Goal: Task Accomplishment & Management: Manage account settings

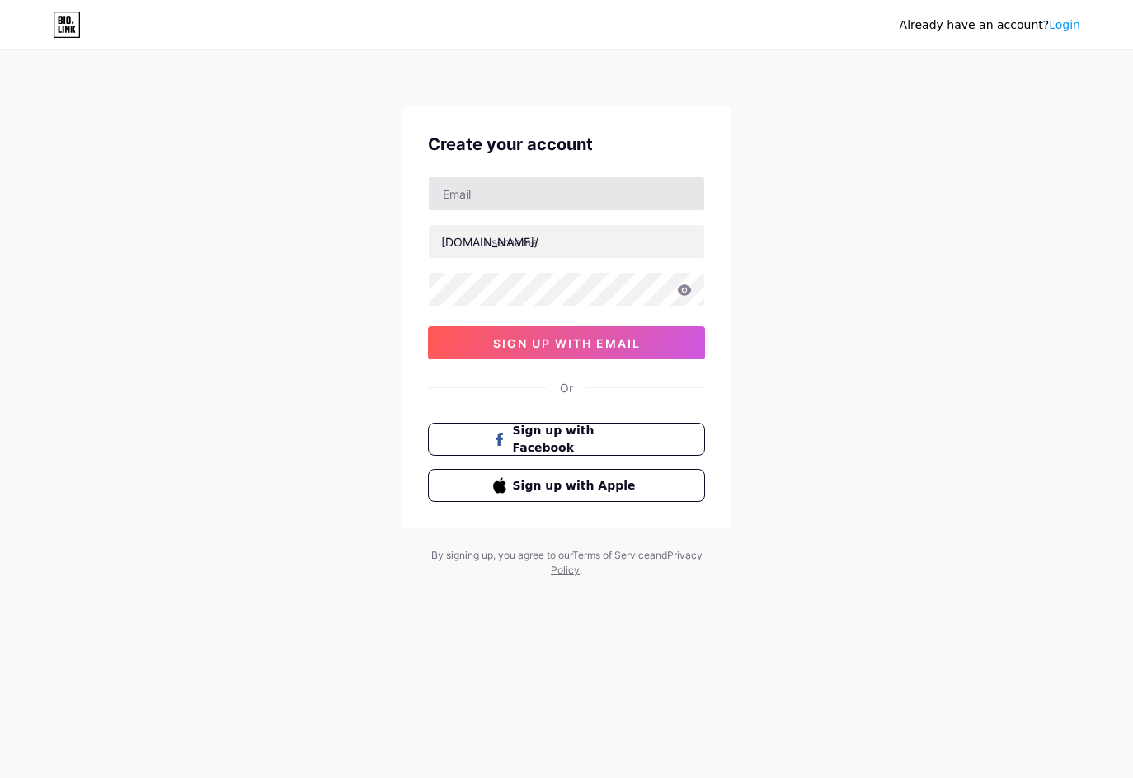
type input "[EMAIL_ADDRESS][DOMAIN_NAME]"
click at [555, 246] on input "text" at bounding box center [566, 241] width 275 height 33
type input "idebetgasspoll"
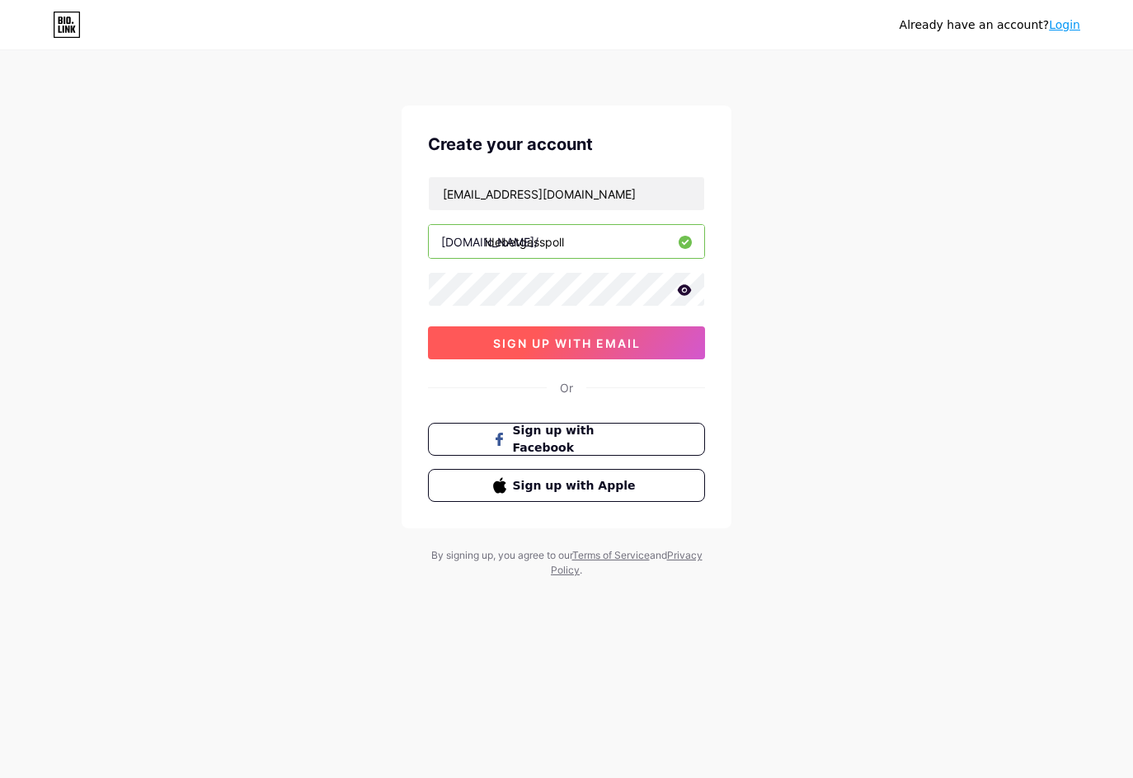
click at [611, 335] on button "sign up with email" at bounding box center [566, 343] width 277 height 33
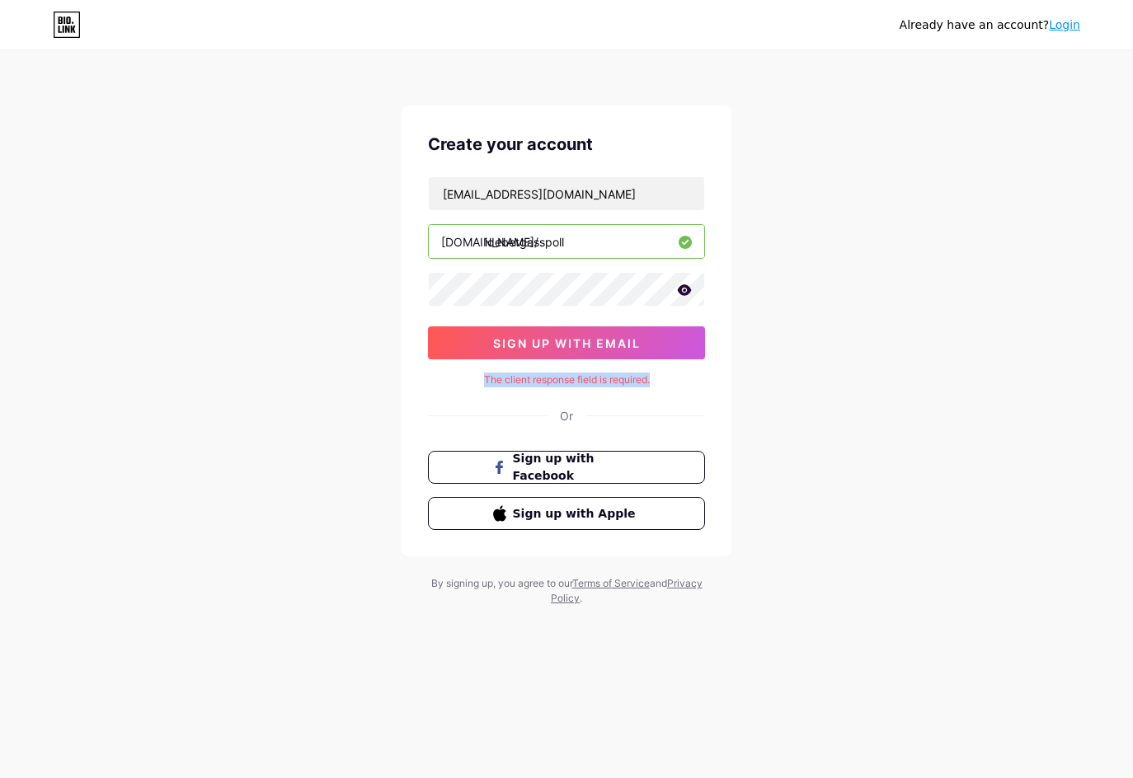
drag, startPoint x: 661, startPoint y: 378, endPoint x: 569, endPoint y: 382, distance: 91.6
click at [473, 379] on div "The client response field is required." at bounding box center [566, 380] width 277 height 15
click at [806, 350] on div "Already have an account? Login Create your account [EMAIL_ADDRESS][DOMAIN_NAME]…" at bounding box center [566, 329] width 1133 height 659
click at [943, 135] on div "Already have an account? Login Create your account [EMAIL_ADDRESS][DOMAIN_NAME]…" at bounding box center [566, 329] width 1133 height 659
click at [656, 379] on div "The client response field is required." at bounding box center [566, 380] width 277 height 15
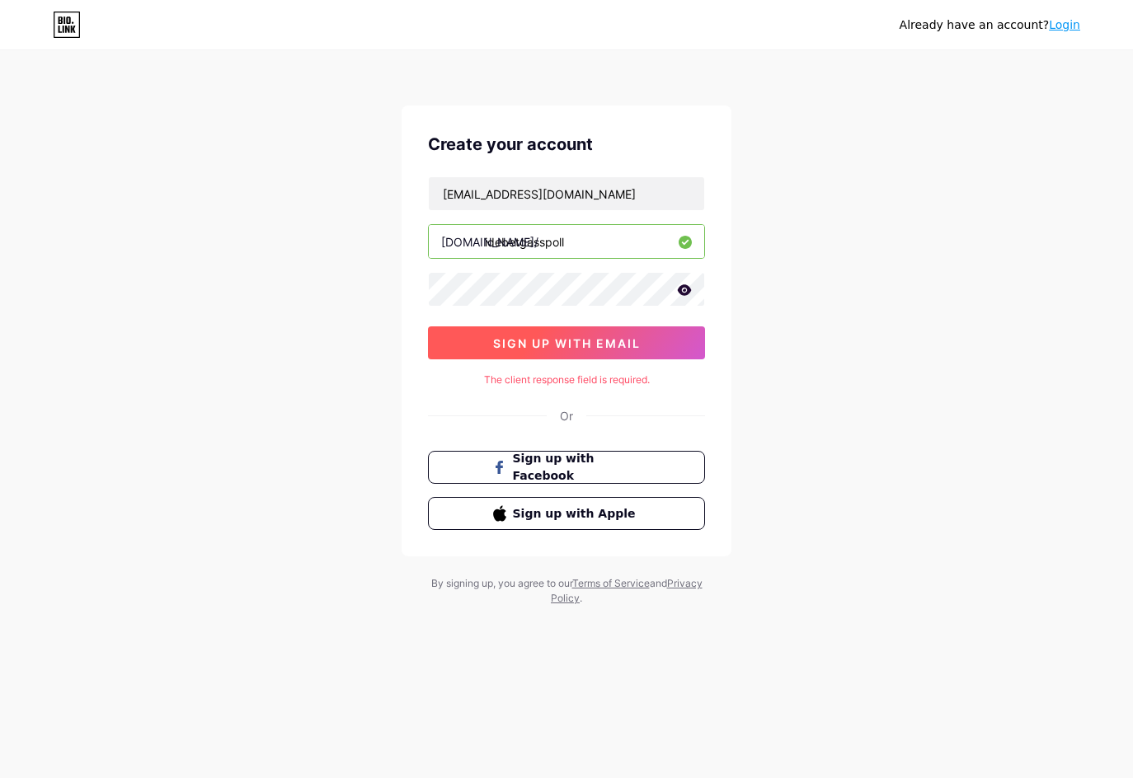
click at [590, 350] on button "sign up with email" at bounding box center [566, 343] width 277 height 33
click at [1075, 26] on link "Login" at bounding box center [1064, 24] width 31 height 13
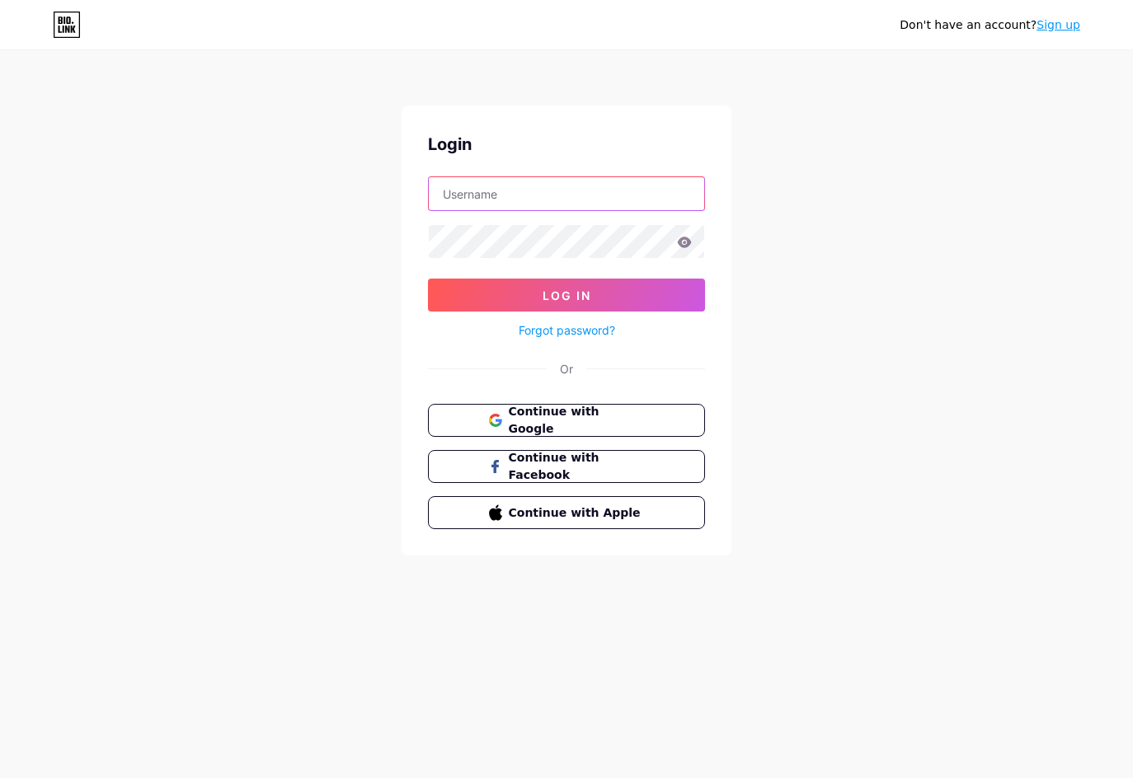
click at [582, 196] on input "text" at bounding box center [566, 193] width 275 height 33
type input "[EMAIL_ADDRESS][DOMAIN_NAME]"
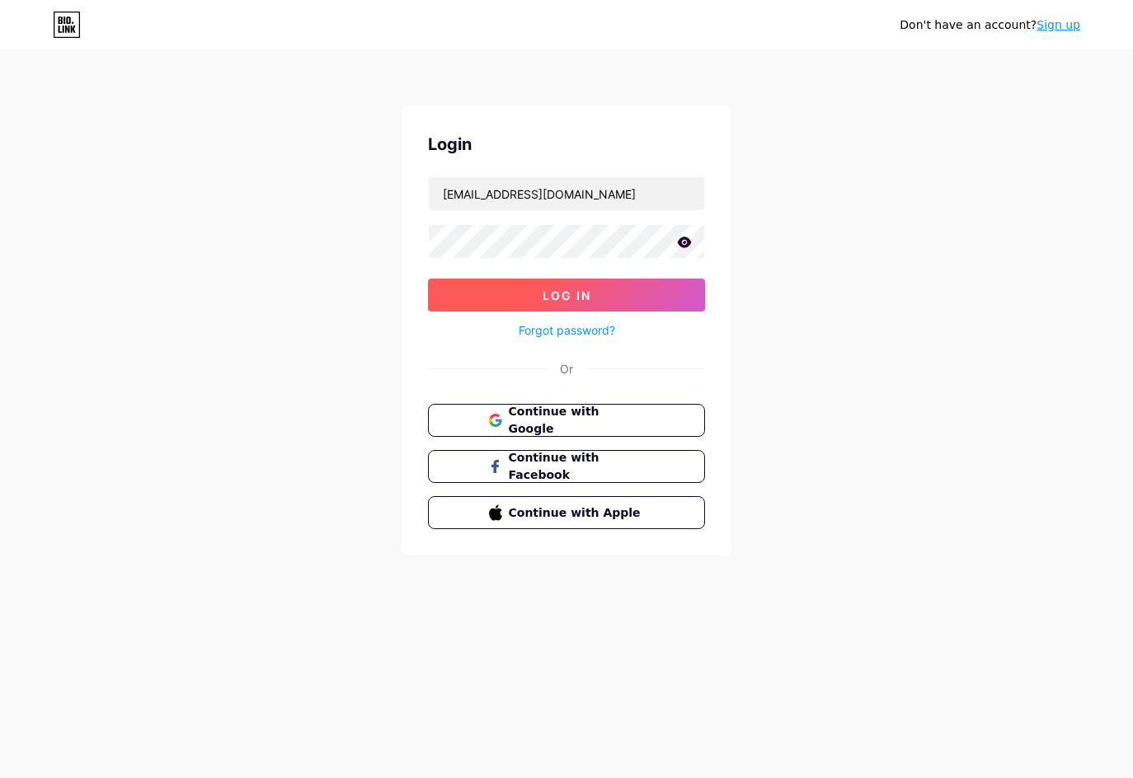
click at [581, 304] on button "Log In" at bounding box center [566, 295] width 277 height 33
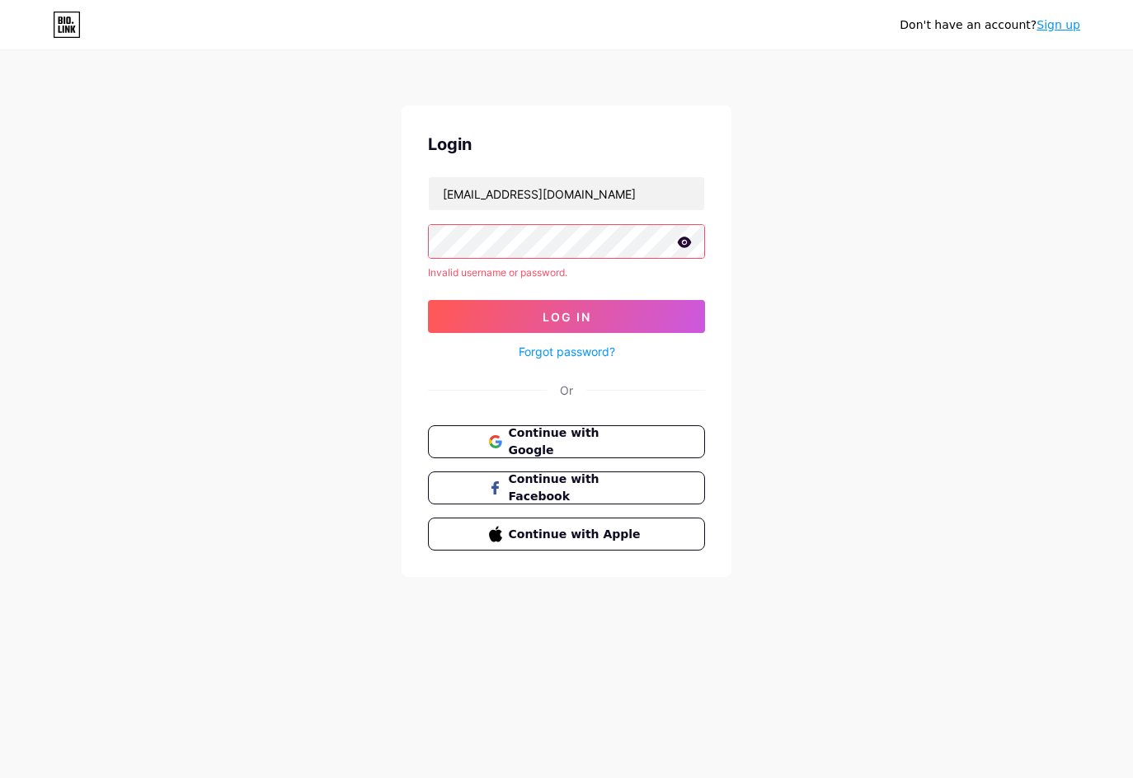
drag, startPoint x: 233, startPoint y: 257, endPoint x: 331, endPoint y: 223, distance: 103.3
click at [233, 256] on div "Don't have an account? Sign up Login [EMAIL_ADDRESS][DOMAIN_NAME] Invalid usern…" at bounding box center [566, 315] width 1133 height 630
click at [572, 353] on link "Forgot password?" at bounding box center [567, 351] width 96 height 17
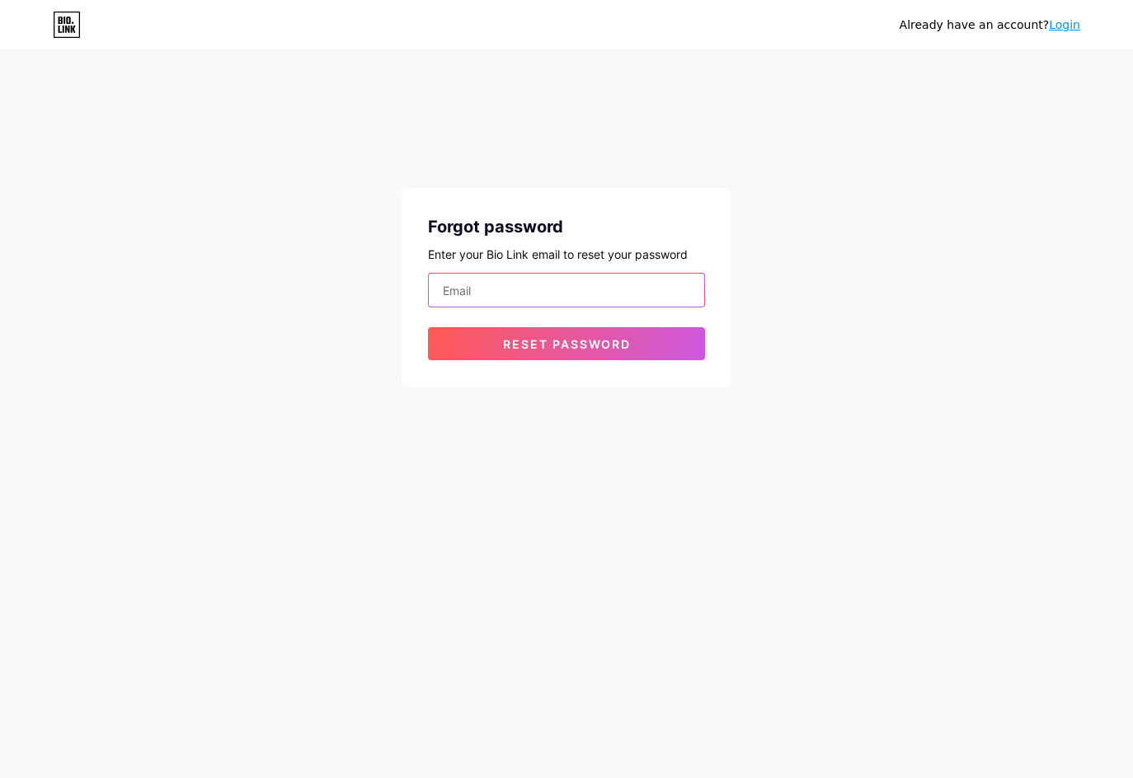
click at [528, 303] on input "email" at bounding box center [566, 290] width 275 height 33
type input "[EMAIL_ADDRESS][DOMAIN_NAME]"
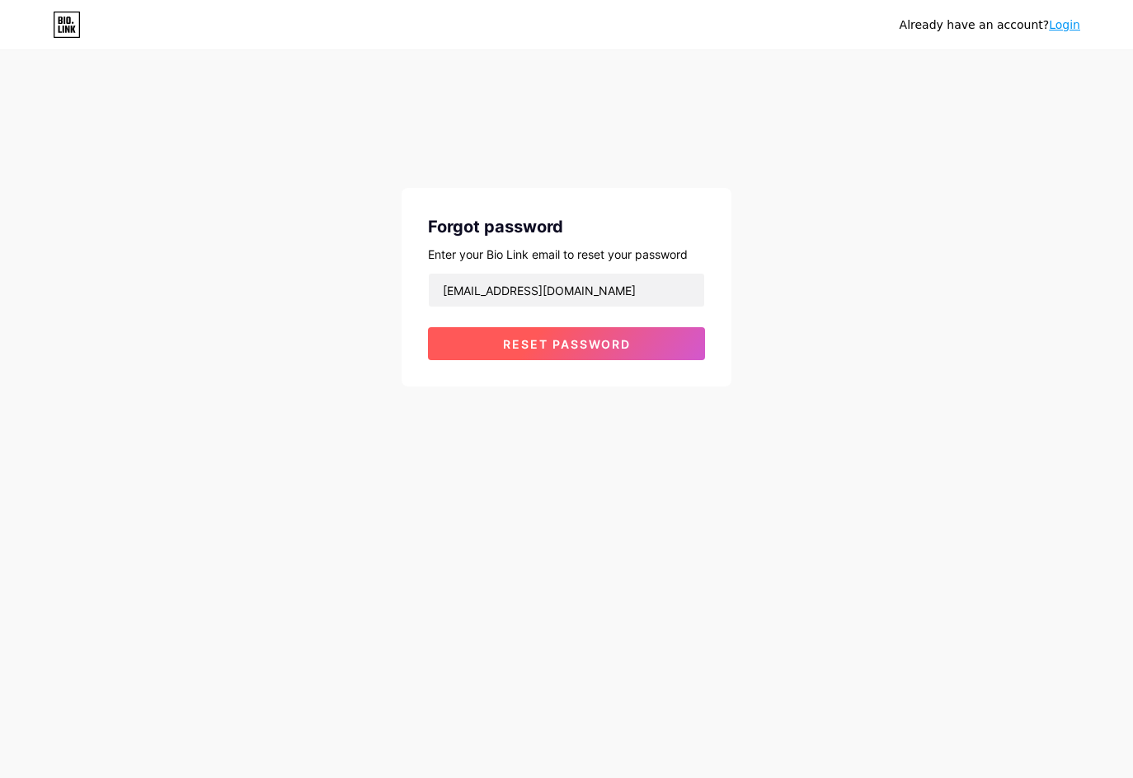
click at [539, 355] on button "Reset password" at bounding box center [566, 343] width 277 height 33
